Goal: Navigation & Orientation: Find specific page/section

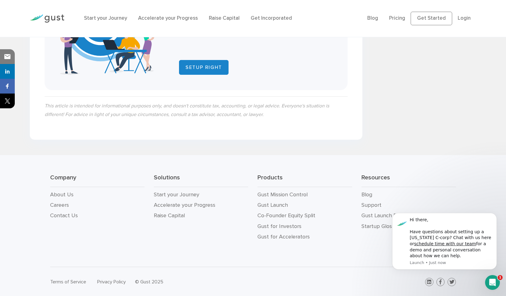
scroll to position [1710, 0]
click at [238, 207] on li "Accelerate your Progress" at bounding box center [201, 204] width 94 height 10
click at [496, 212] on button "Dismiss notification" at bounding box center [495, 215] width 8 height 8
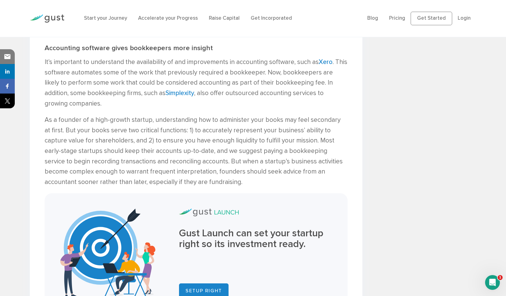
scroll to position [1470, 0]
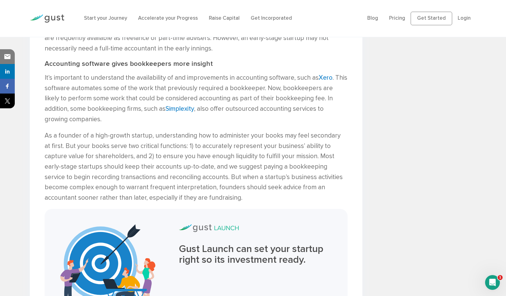
click at [61, 20] on img at bounding box center [47, 18] width 34 height 8
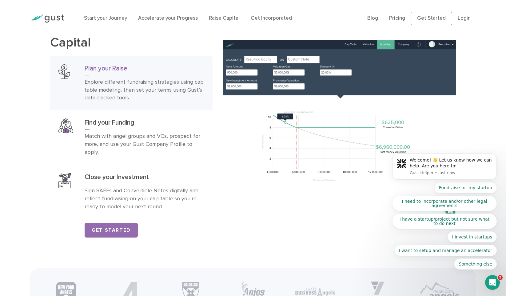
scroll to position [952, 0]
click at [286, 151] on img at bounding box center [339, 129] width 233 height 179
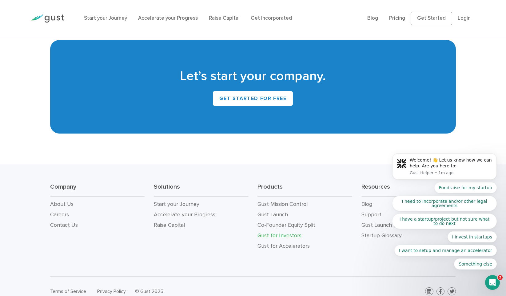
scroll to position [2716, 0]
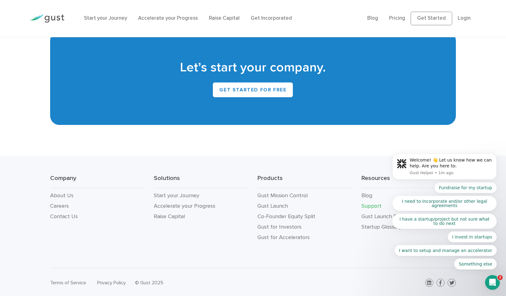
click at [376, 203] on link "Support" at bounding box center [371, 206] width 20 height 6
